Goal: Information Seeking & Learning: Learn about a topic

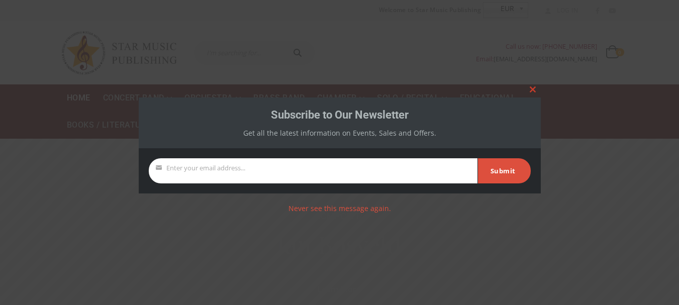
click at [533, 92] on button "Close this module" at bounding box center [533, 89] width 16 height 16
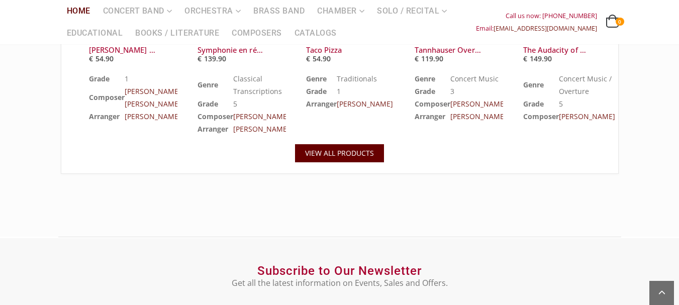
scroll to position [1385, 0]
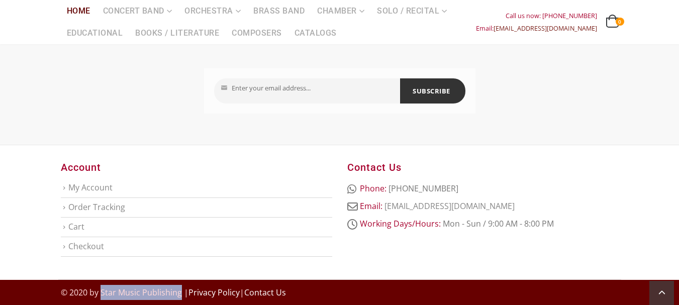
drag, startPoint x: 102, startPoint y: 293, endPoint x: 181, endPoint y: 292, distance: 79.4
click at [181, 292] on span "© 2020 by Star Music Publishing | Privacy Policy | Contact Us" at bounding box center [173, 292] width 225 height 11
copy span "Star Music Publishing"
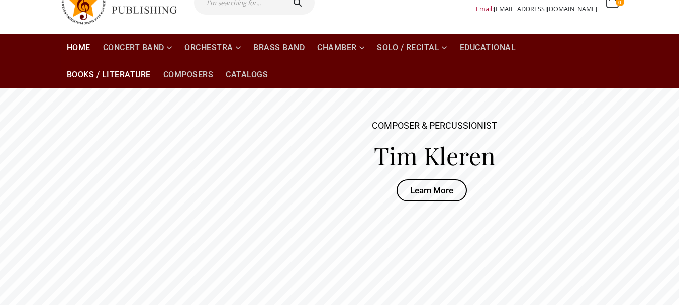
scroll to position [0, 0]
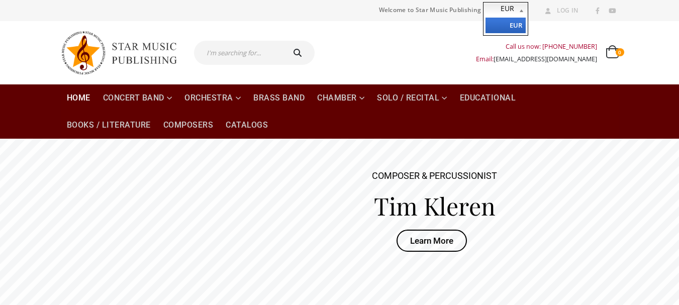
click at [522, 12] on b at bounding box center [523, 10] width 9 height 15
click at [519, 9] on b at bounding box center [523, 10] width 9 height 15
click at [603, 11] on link at bounding box center [597, 11] width 13 height 13
click at [73, 99] on link "Home" at bounding box center [79, 97] width 36 height 27
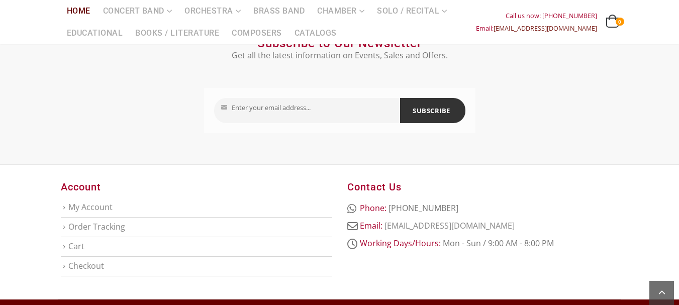
scroll to position [1385, 0]
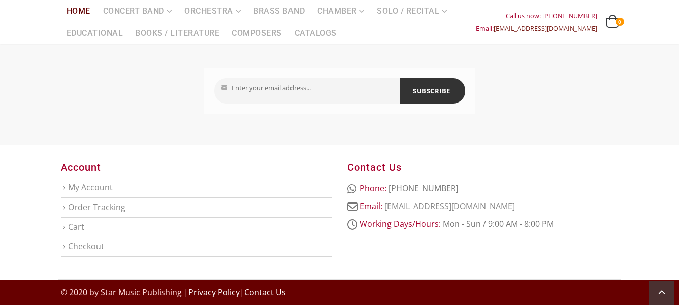
click at [264, 296] on link "Contact Us" at bounding box center [265, 292] width 42 height 11
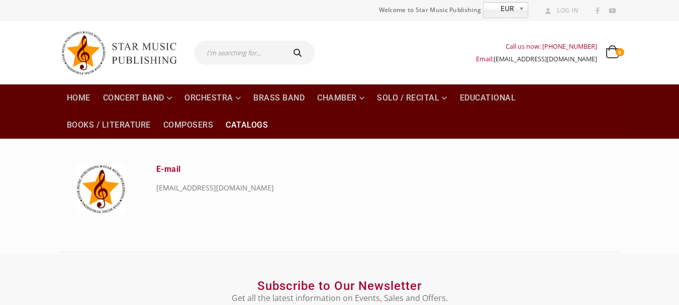
click at [241, 130] on link "Catalogs" at bounding box center [247, 125] width 54 height 27
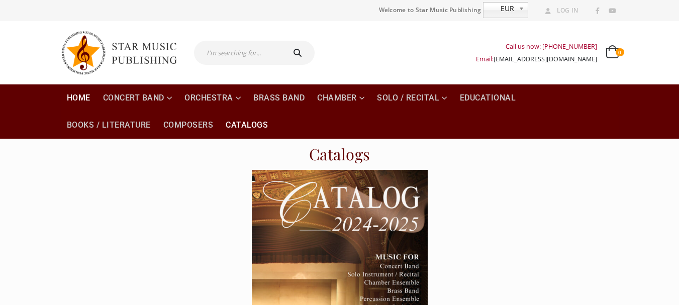
click at [66, 96] on link "Home" at bounding box center [79, 97] width 36 height 27
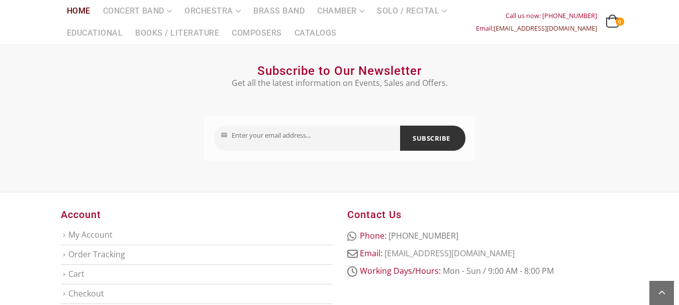
scroll to position [1385, 0]
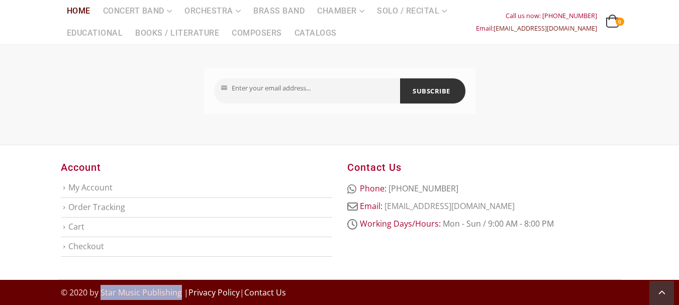
drag, startPoint x: 101, startPoint y: 293, endPoint x: 181, endPoint y: 291, distance: 80.4
click at [181, 291] on span "© 2020 by Star Music Publishing | Privacy Policy | Contact Us" at bounding box center [173, 292] width 225 height 11
copy span "Star Music Publishing"
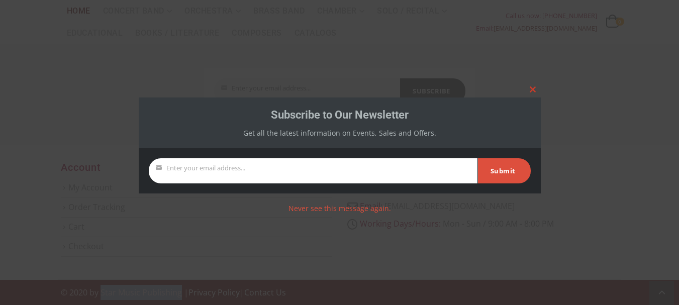
click at [529, 92] on span at bounding box center [533, 89] width 16 height 6
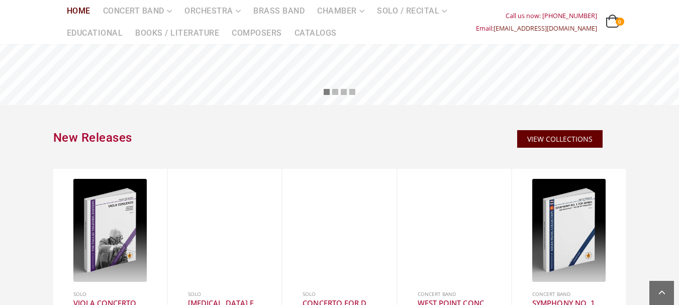
scroll to position [0, 0]
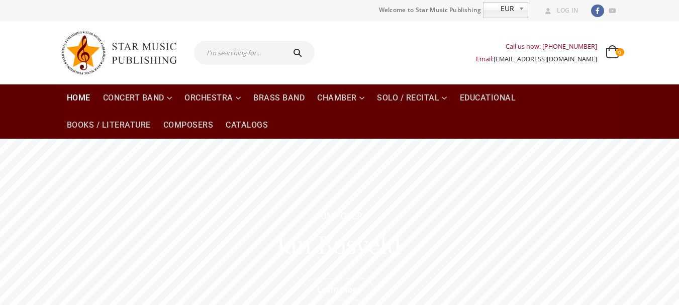
click at [600, 12] on link at bounding box center [597, 11] width 13 height 13
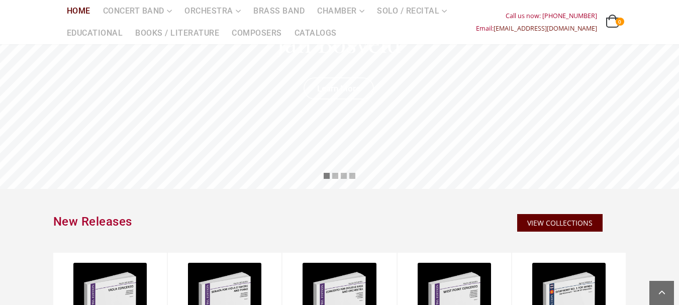
scroll to position [101, 0]
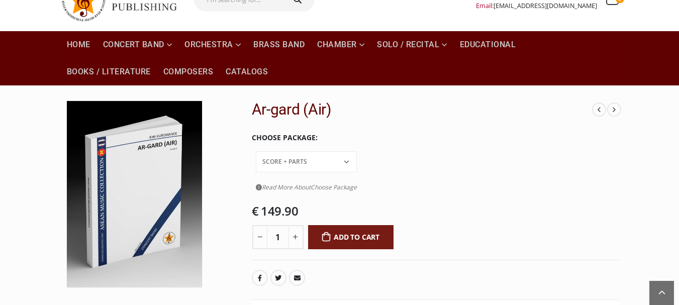
scroll to position [50, 0]
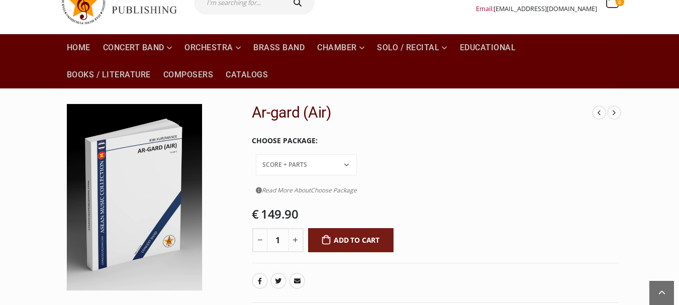
click at [357, 154] on select "Conductor Score PDF File Score + Parts Score + Parts + PDF File" at bounding box center [306, 164] width 101 height 21
click at [481, 180] on tbody "Choose Package Conductor Score PDF File Score + Parts Score + Parts + PDF File …" at bounding box center [435, 167] width 367 height 77
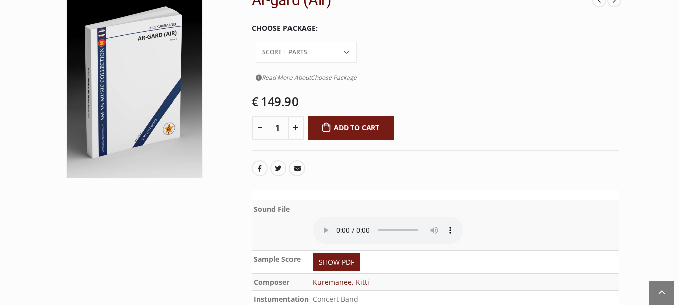
scroll to position [0, 0]
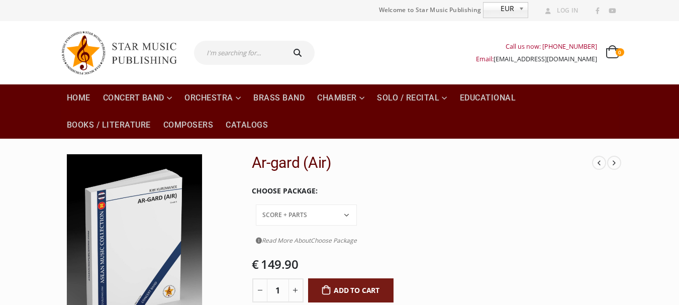
click at [357, 205] on select "Conductor Score PDF File Score + Parts Score + Parts + PDF File" at bounding box center [306, 215] width 101 height 21
click at [520, 217] on tr "Choose Package Conductor Score PDF File Score + Parts Score + Parts + PDF File …" at bounding box center [435, 215] width 367 height 73
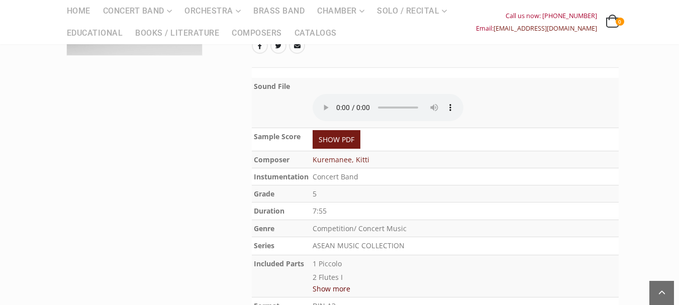
scroll to position [298, 0]
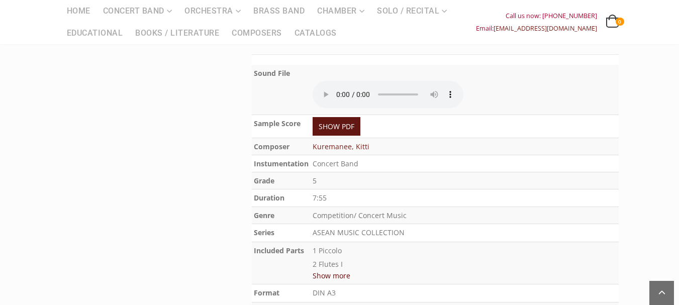
click at [355, 117] on link "SHOW PDF" at bounding box center [337, 126] width 48 height 19
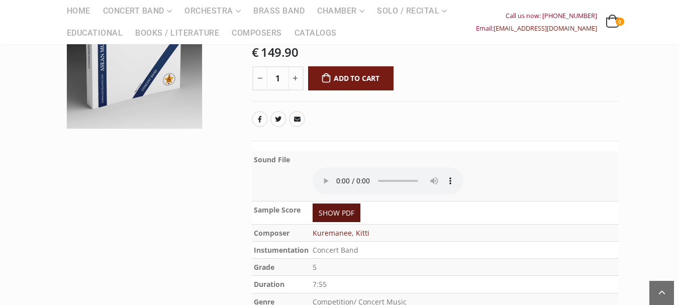
scroll to position [148, 0]
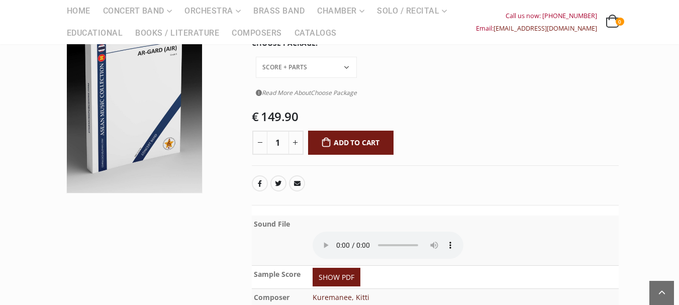
click at [341, 292] on link "Kuremanee, Kitti" at bounding box center [341, 297] width 57 height 10
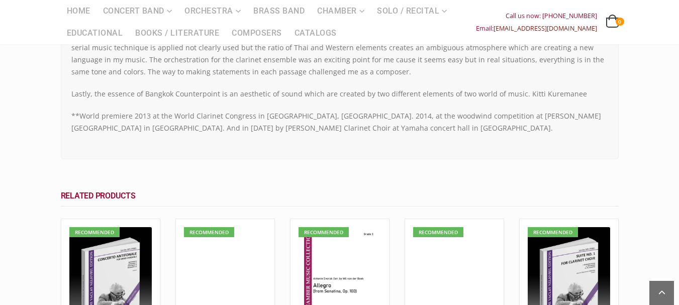
scroll to position [854, 0]
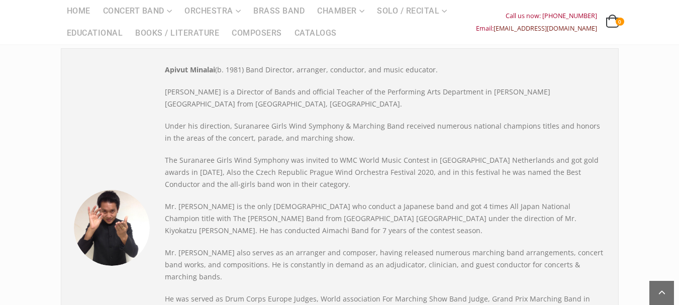
scroll to position [352, 0]
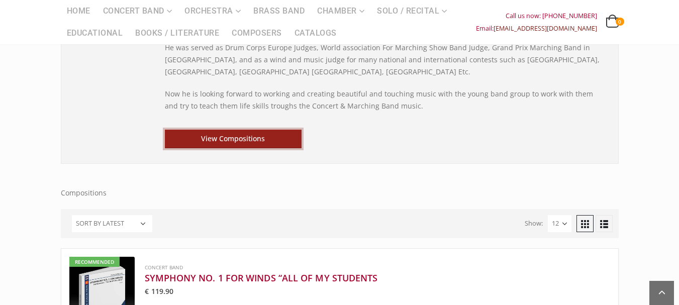
click at [267, 130] on link "View Compositions" at bounding box center [233, 139] width 137 height 19
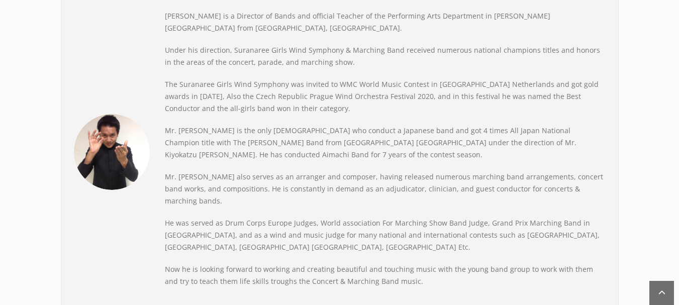
scroll to position [50, 0]
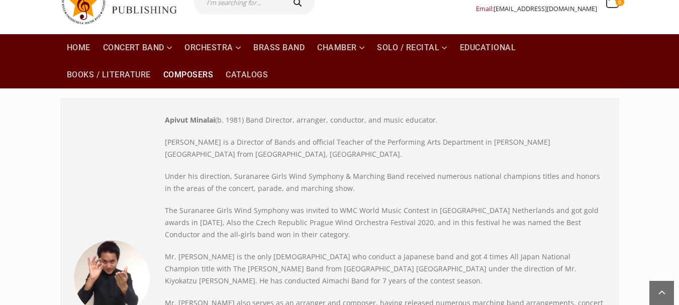
click at [168, 76] on link "Composers" at bounding box center [188, 74] width 62 height 27
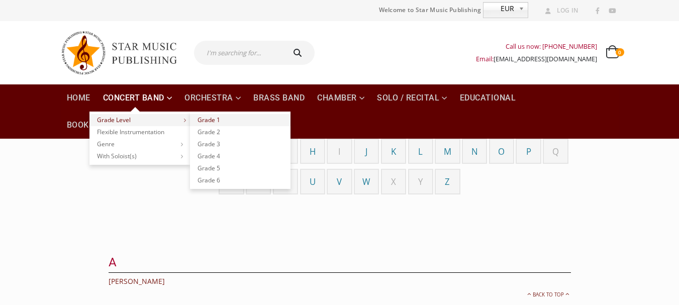
click at [205, 119] on link "Grade 1" at bounding box center [240, 120] width 101 height 12
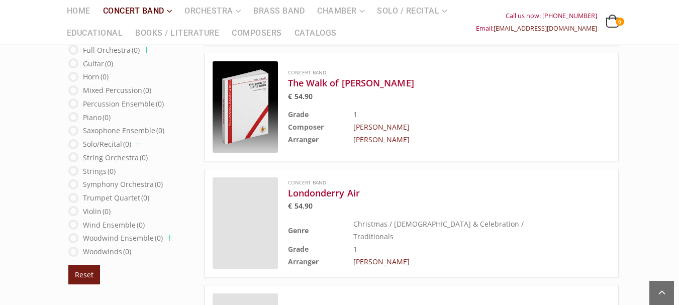
scroll to position [603, 0]
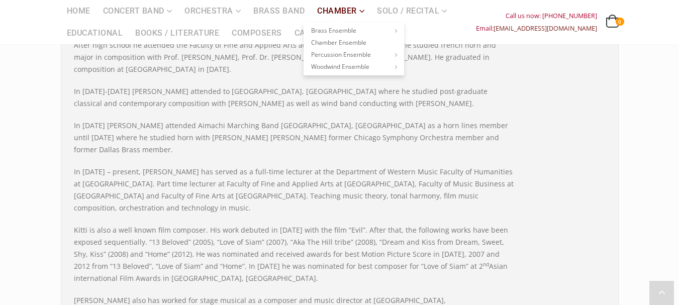
scroll to position [201, 0]
